Goal: Information Seeking & Learning: Check status

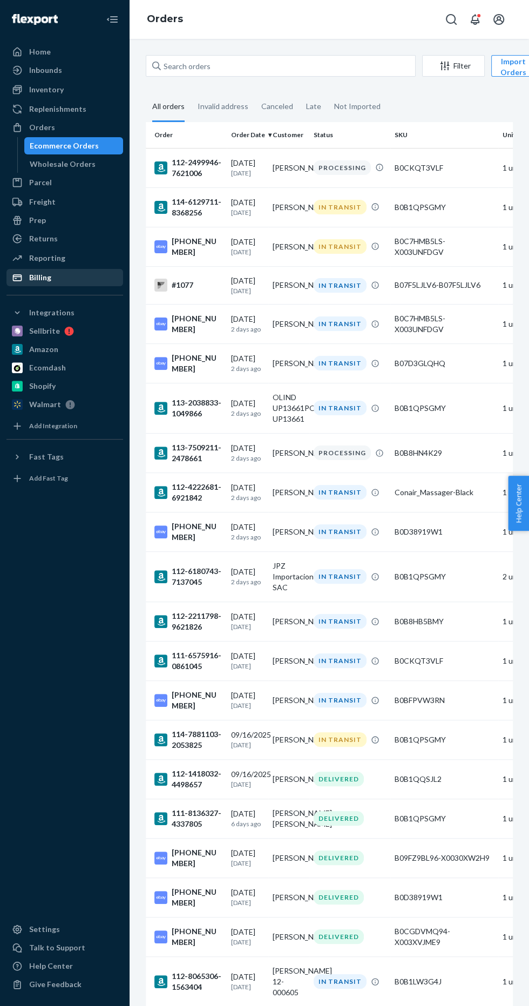
click at [80, 277] on div "Billing" at bounding box center [65, 277] width 114 height 15
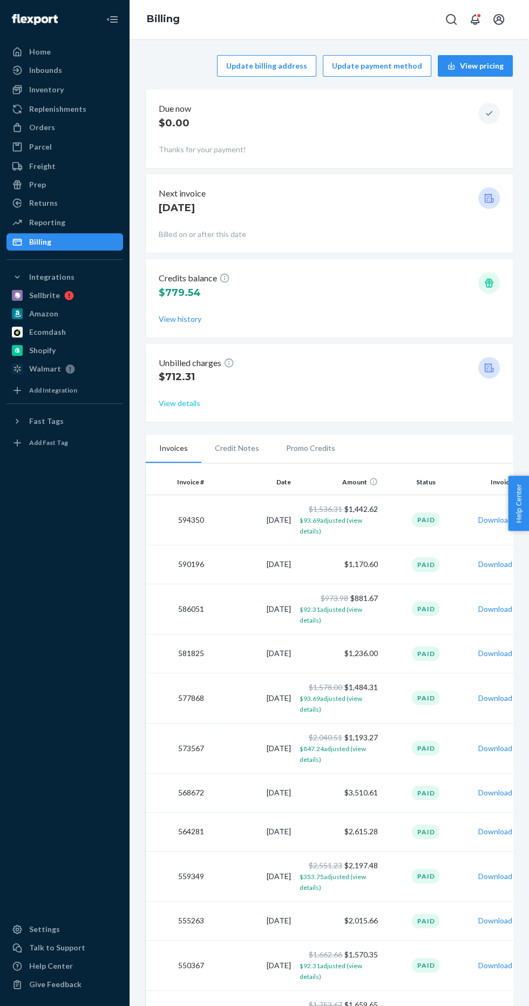
click at [171, 400] on button "View details" at bounding box center [180, 403] width 42 height 11
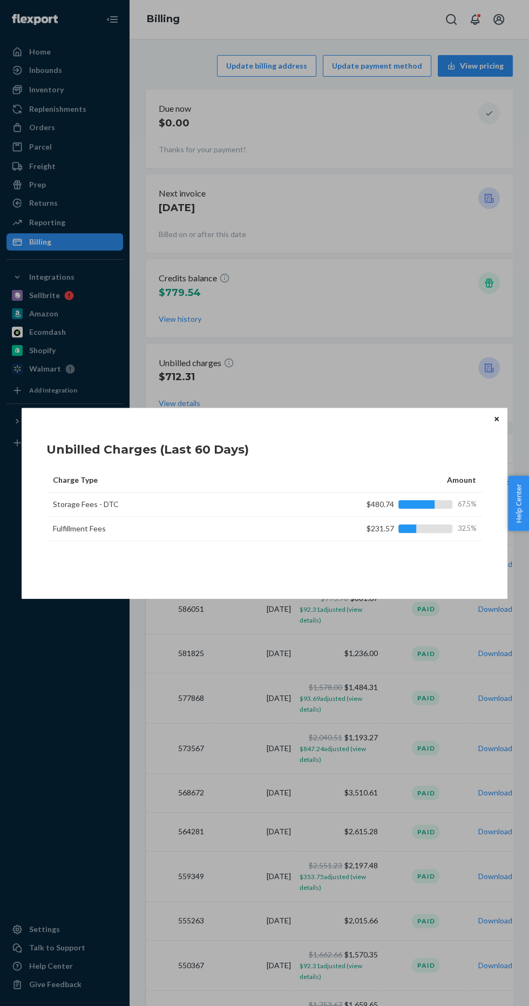
click at [493, 422] on button "Close" at bounding box center [496, 419] width 11 height 12
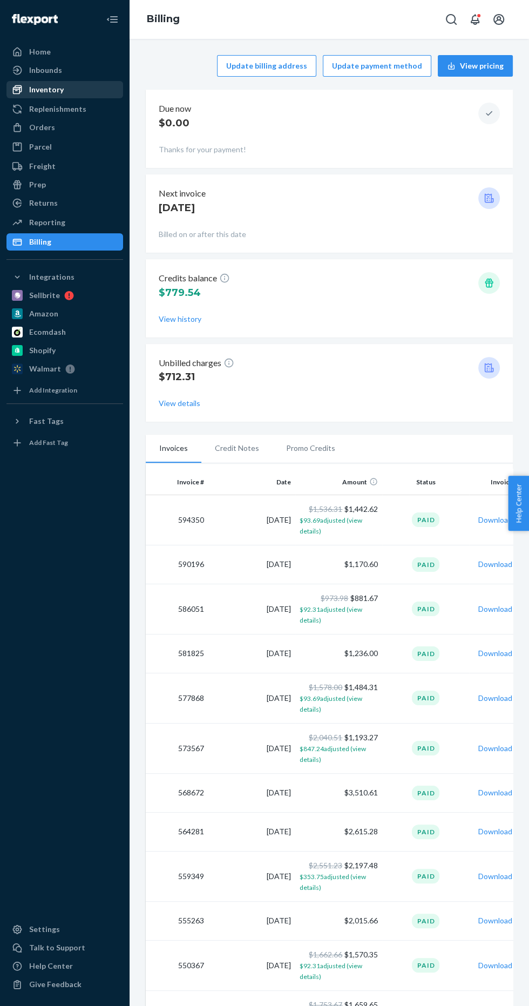
click at [35, 87] on div "Inventory" at bounding box center [46, 89] width 35 height 11
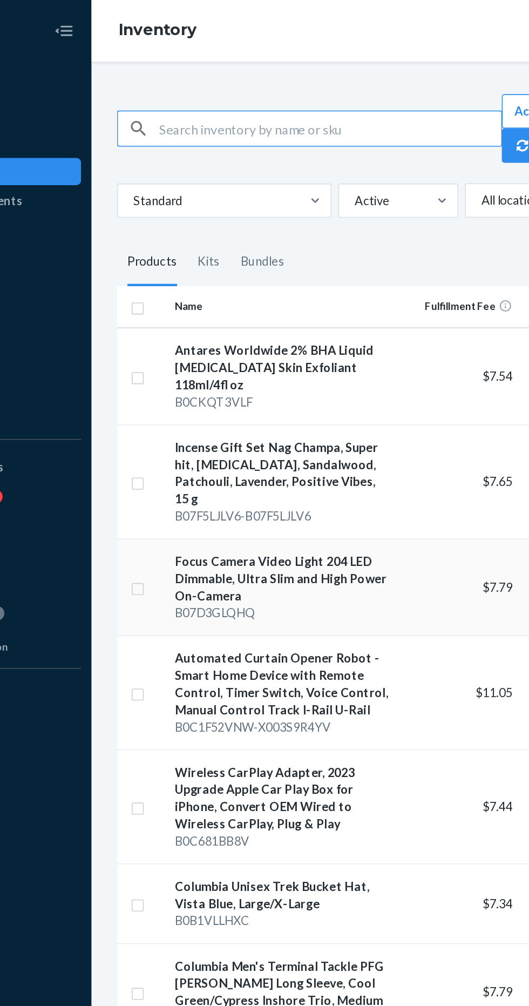
click at [220, 348] on div "Focus Camera Video Light 204 LED Dimmable, Ultra Slim and High Power On-Camera" at bounding box center [249, 364] width 135 height 32
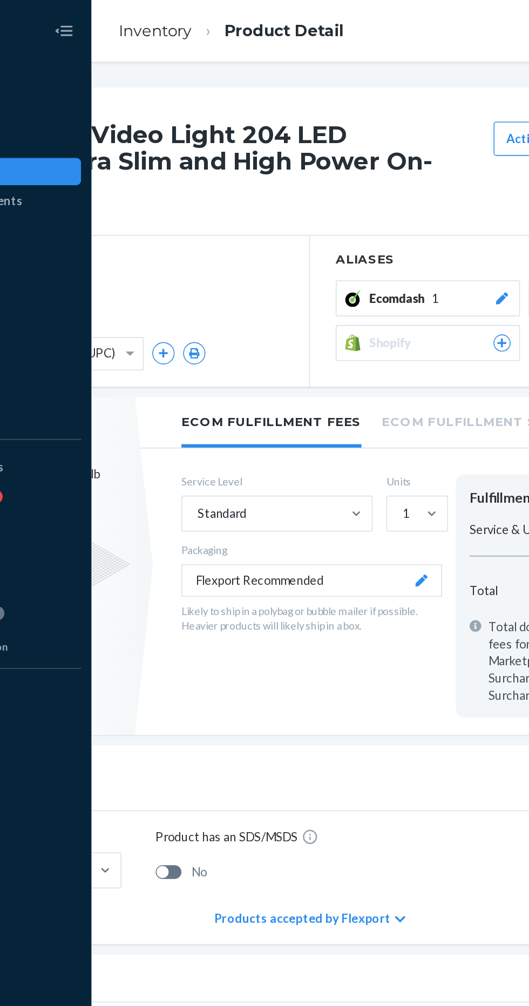
scroll to position [0, 157]
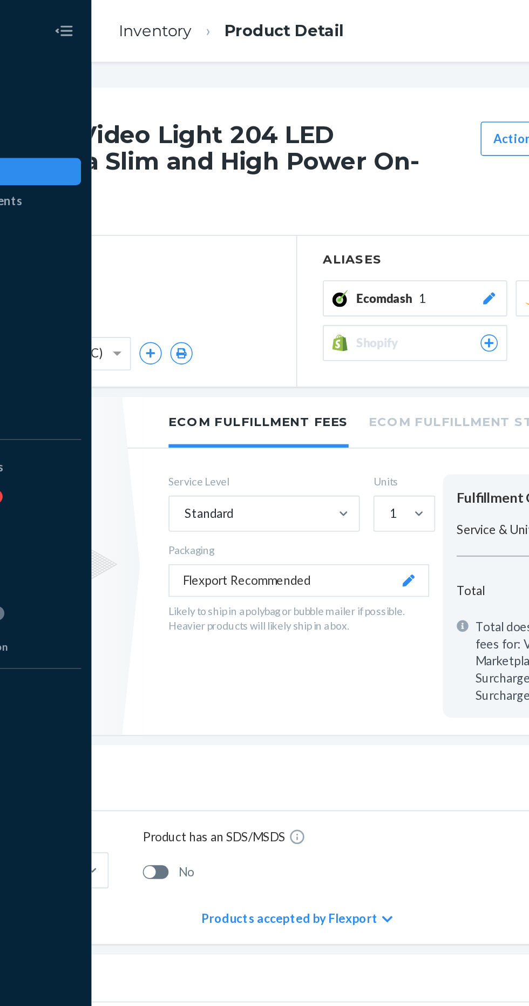
click at [383, 250] on li "Ecom Fulfillment Storage Fees" at bounding box center [388, 265] width 169 height 30
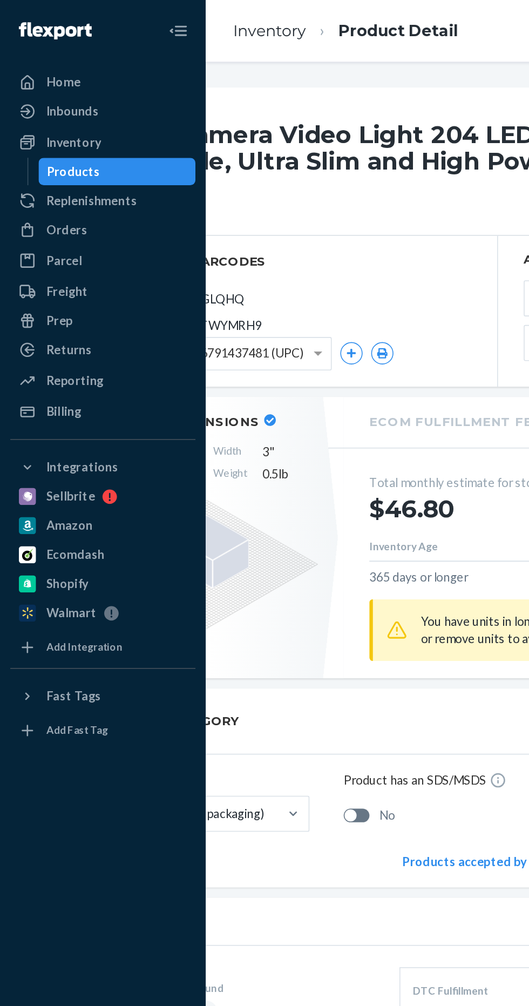
scroll to position [0, 0]
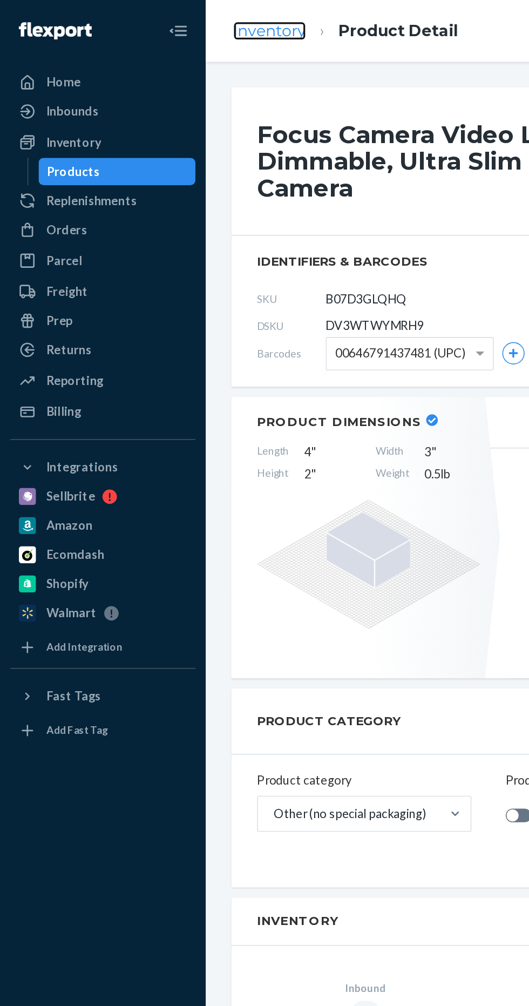
click at [171, 22] on link "Inventory" at bounding box center [170, 19] width 46 height 12
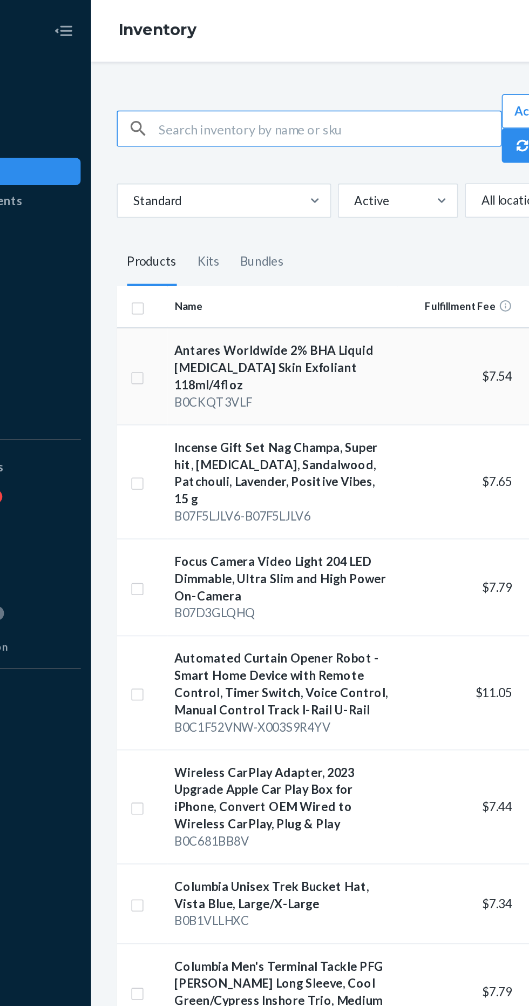
click at [221, 230] on div "Antares Worldwide 2% BHA Liquid [MEDICAL_DATA] Skin Exfoliant 118ml/4fl oz" at bounding box center [249, 231] width 135 height 32
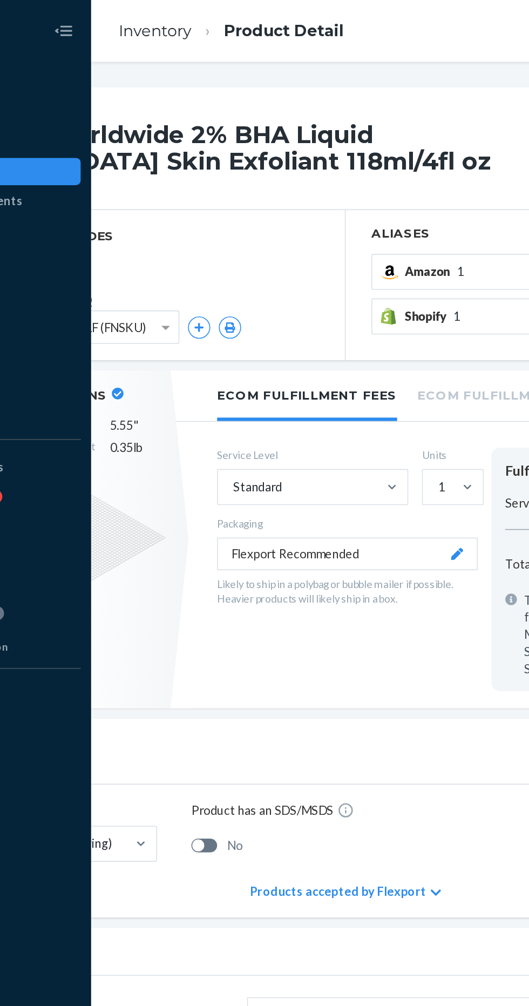
scroll to position [0, 157]
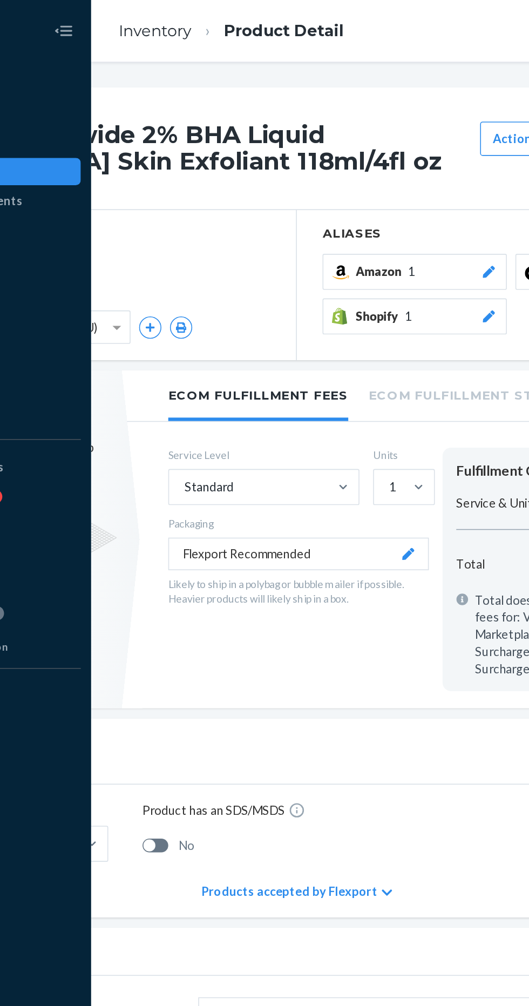
click at [381, 252] on li "Ecom Fulfillment Storage Fees" at bounding box center [388, 248] width 169 height 30
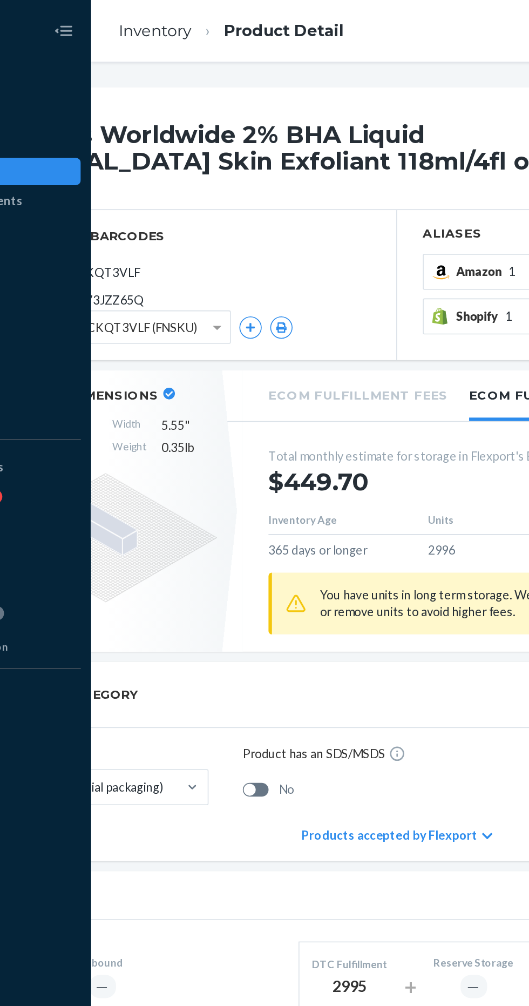
scroll to position [0, 0]
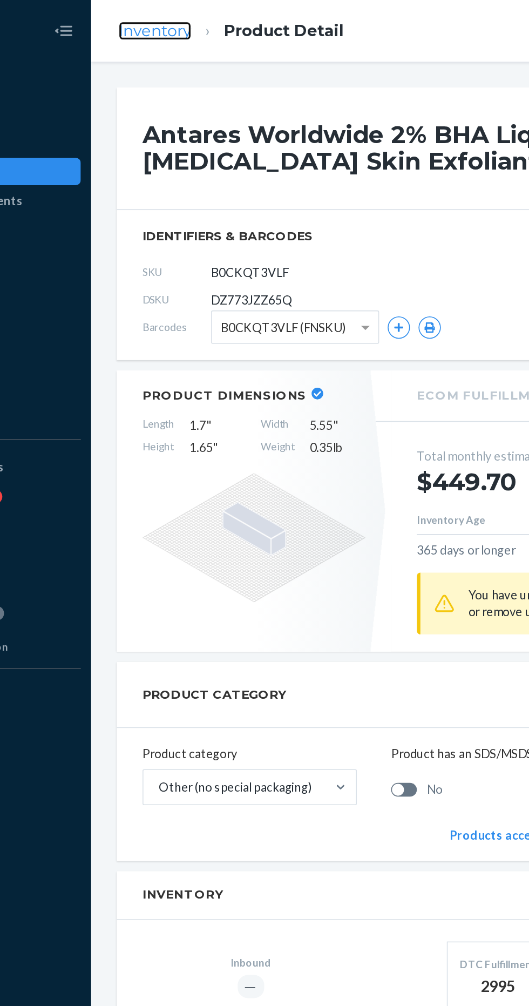
click at [164, 23] on link "Inventory" at bounding box center [170, 19] width 46 height 12
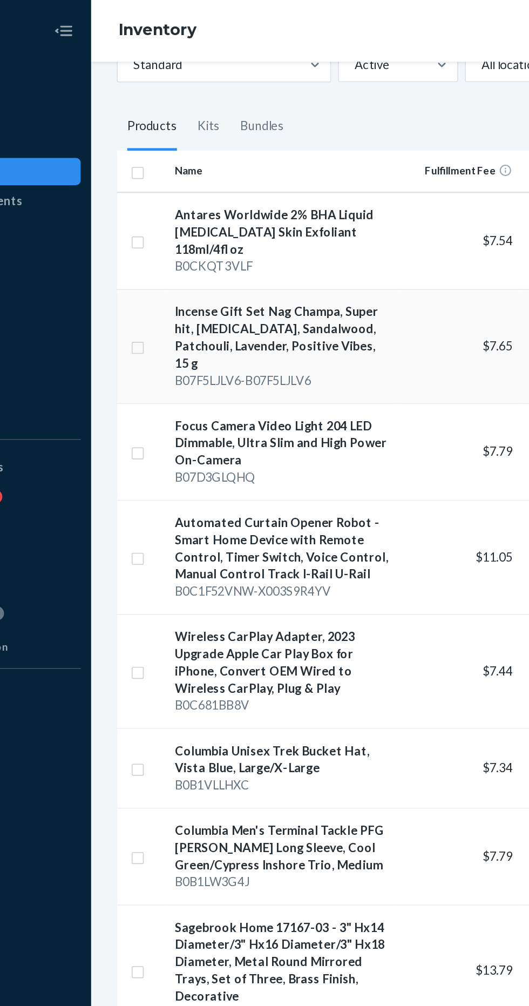
click at [201, 221] on div "Incense Gift Set Nag Champa, Super hit, [MEDICAL_DATA], Sandalwood, Patchouli, …" at bounding box center [249, 212] width 135 height 43
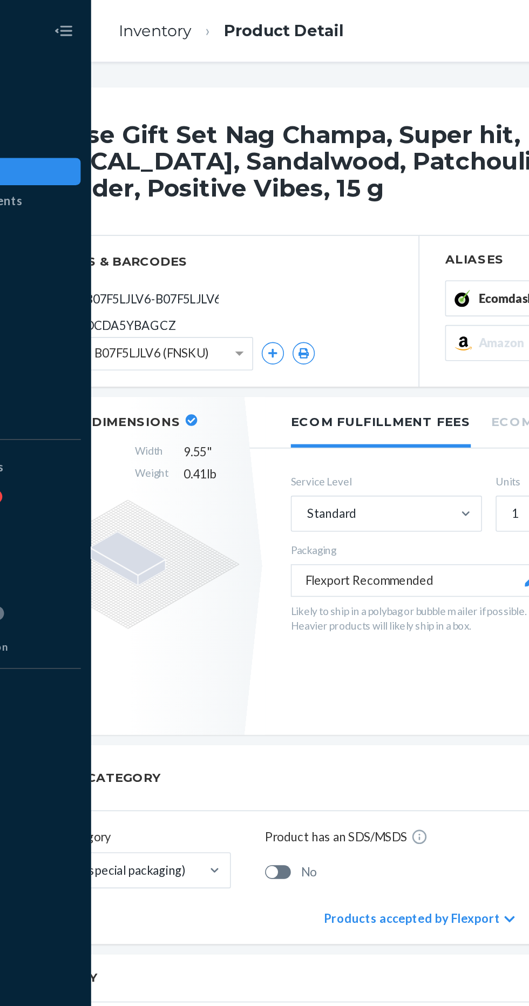
scroll to position [0, 157]
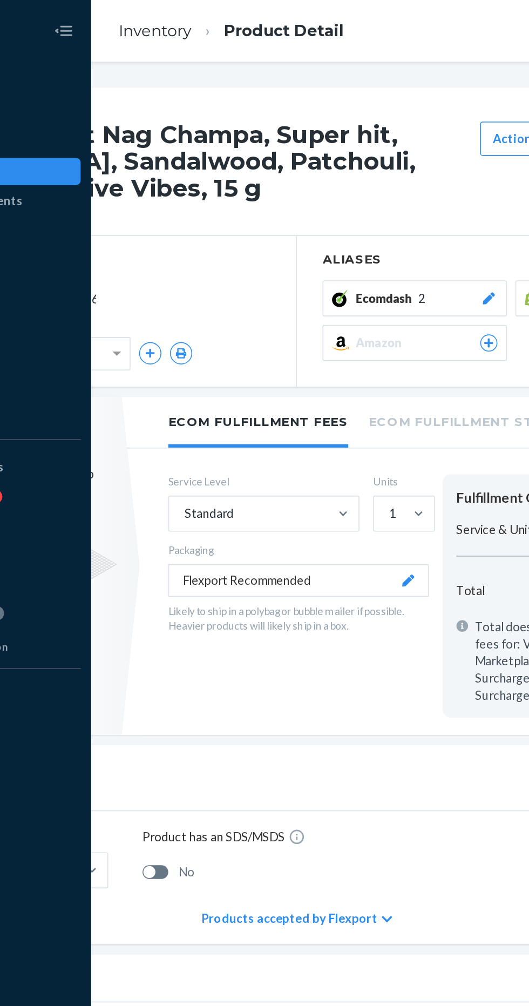
click at [323, 260] on li "Ecom Fulfillment Storage Fees" at bounding box center [388, 265] width 169 height 30
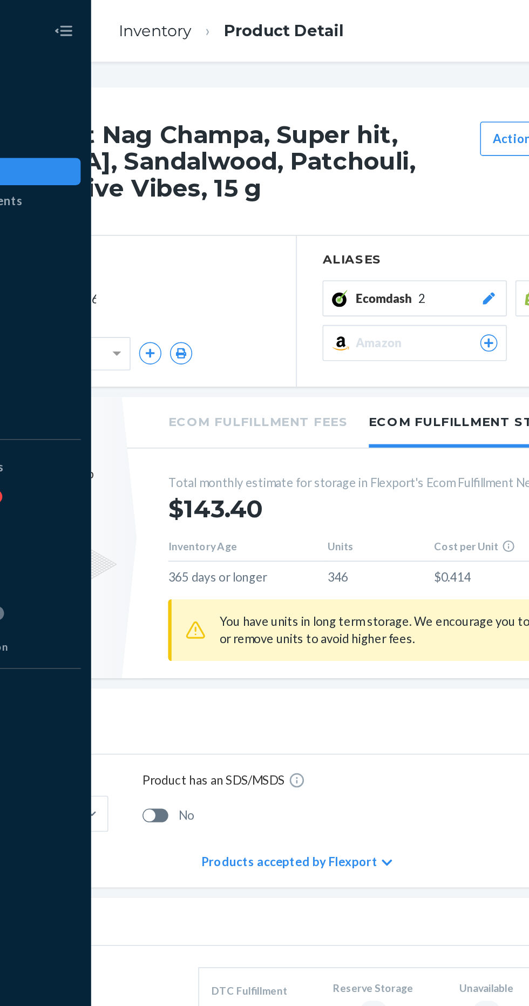
scroll to position [0, 0]
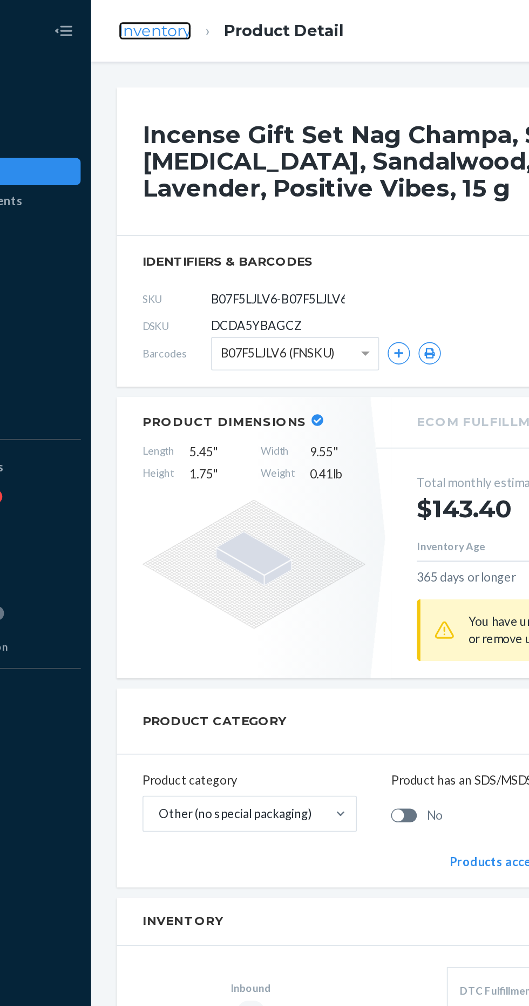
click at [161, 23] on link "Inventory" at bounding box center [170, 19] width 46 height 12
